Goal: Book appointment/travel/reservation

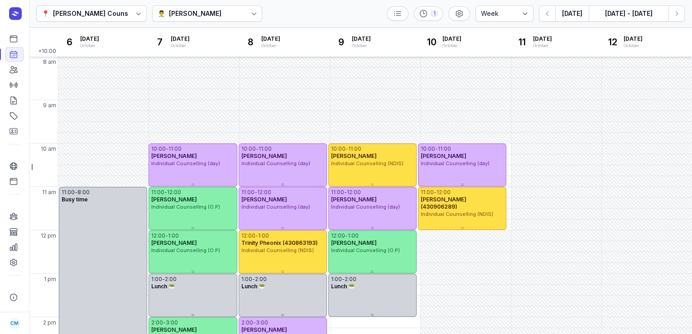
select select "week"
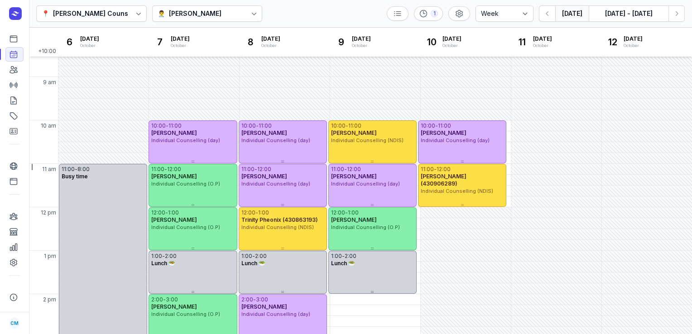
click at [578, 12] on button "[DATE]" at bounding box center [572, 13] width 34 height 16
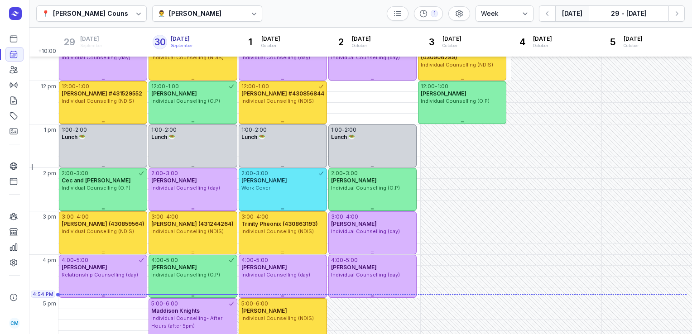
scroll to position [149, 0]
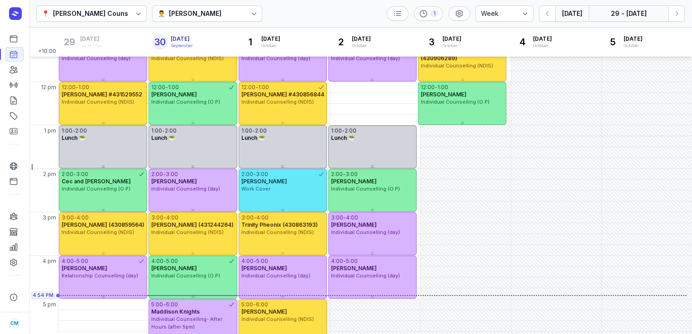
click at [632, 14] on button "29 - [DATE]" at bounding box center [629, 13] width 80 height 16
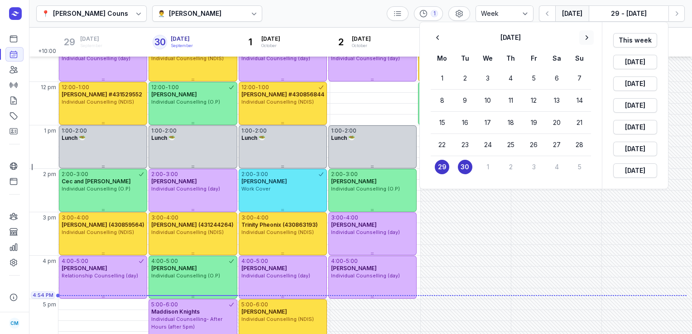
click at [585, 37] on icon "button" at bounding box center [586, 37] width 9 height 9
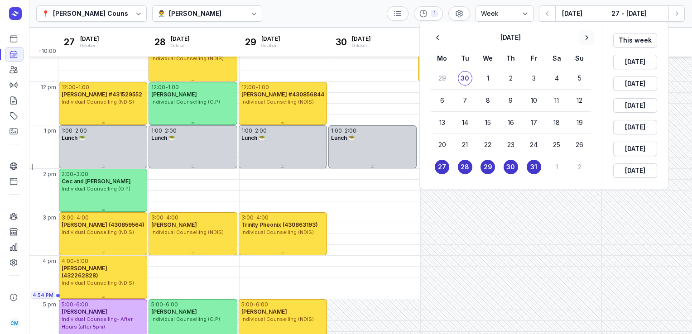
click at [589, 37] on icon "button" at bounding box center [586, 37] width 9 height 9
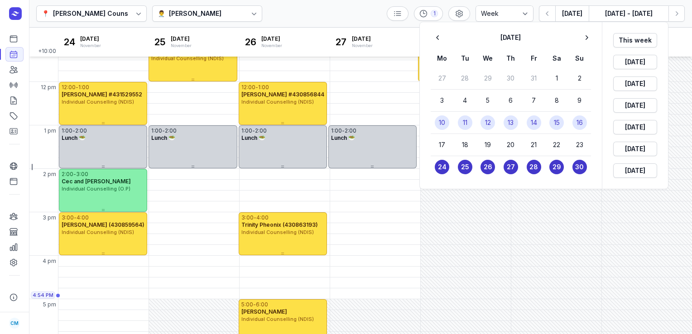
click at [467, 120] on time "11" at bounding box center [465, 122] width 5 height 9
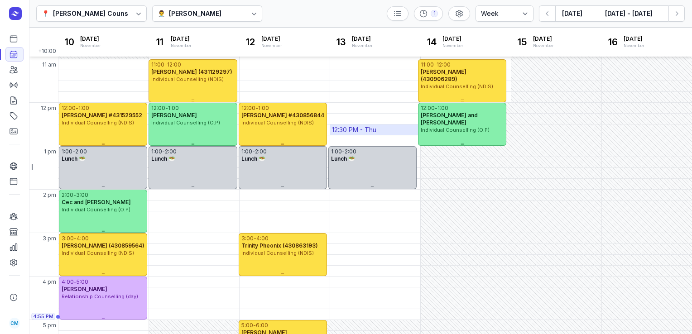
scroll to position [128, 0]
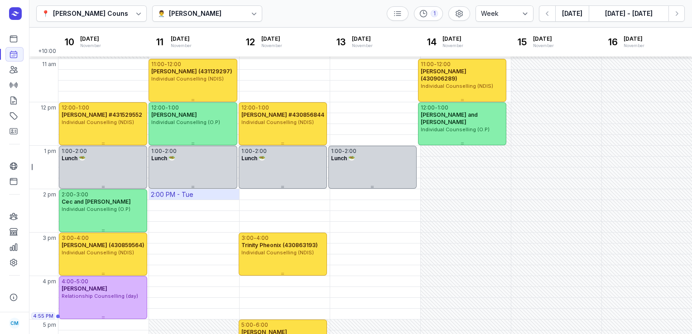
click at [207, 196] on div "2:00 PM - Tue" at bounding box center [194, 194] width 90 height 10
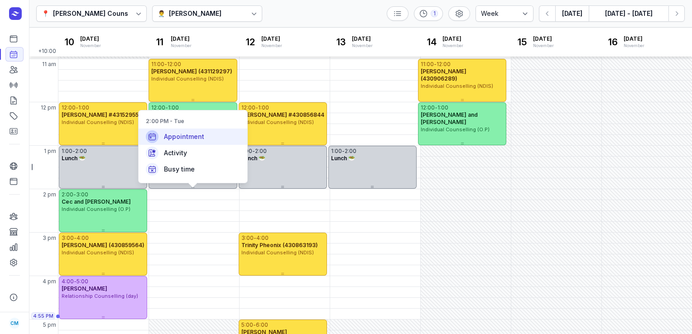
click at [193, 142] on div "Appointment" at bounding box center [193, 137] width 109 height 16
select select
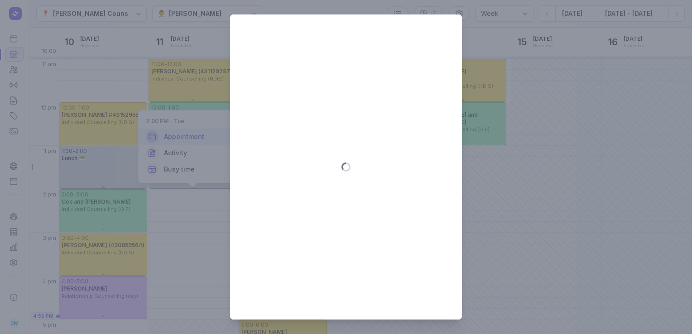
type input "[DATE]"
select select "14:00"
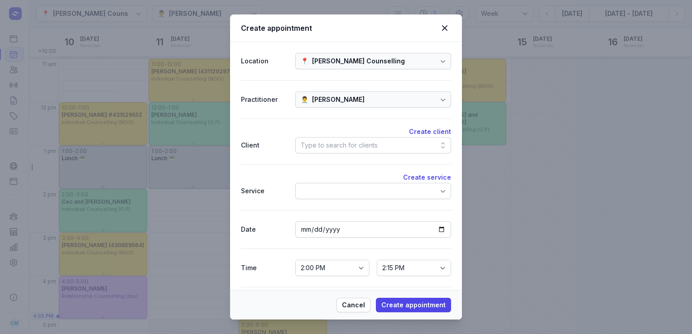
click at [312, 148] on div "Type to search for clients" at bounding box center [339, 145] width 77 height 11
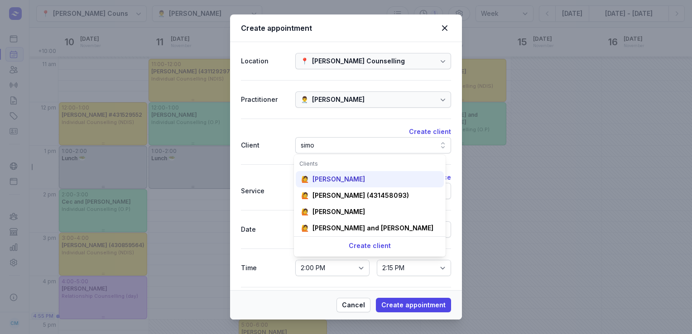
type input "simo"
click at [333, 182] on div "[PERSON_NAME]" at bounding box center [339, 179] width 53 height 9
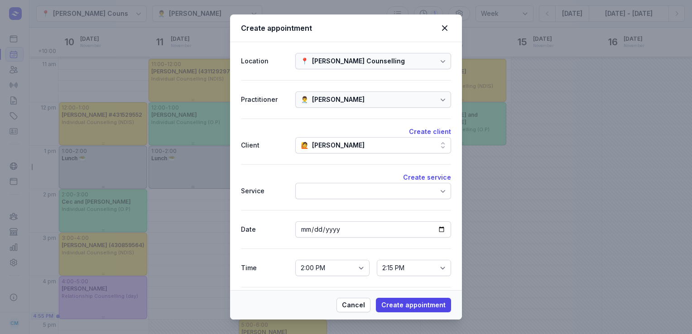
click at [333, 192] on div at bounding box center [373, 191] width 156 height 16
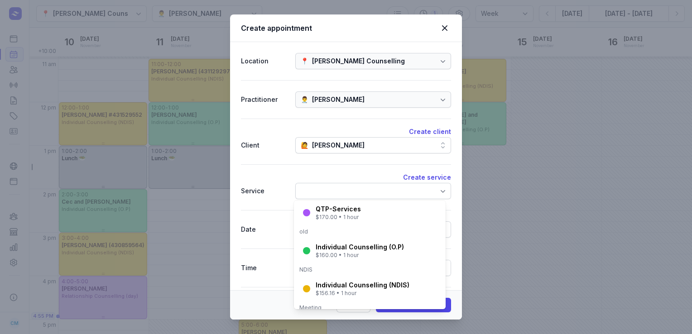
scroll to position [134, 0]
click at [337, 250] on div "Individual Counselling (O.P)" at bounding box center [360, 246] width 88 height 9
select select "15:00"
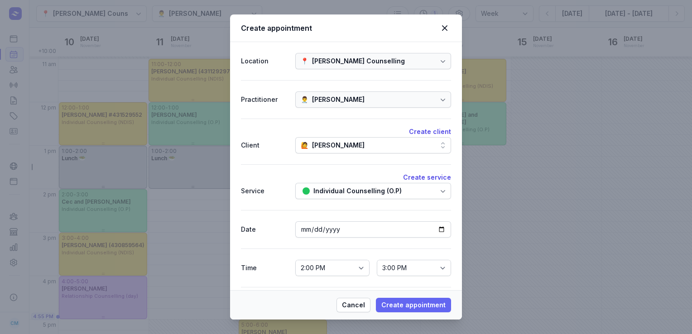
click at [415, 305] on span "Create appointment" at bounding box center [413, 305] width 64 height 11
select select
